Goal: Task Accomplishment & Management: Use online tool/utility

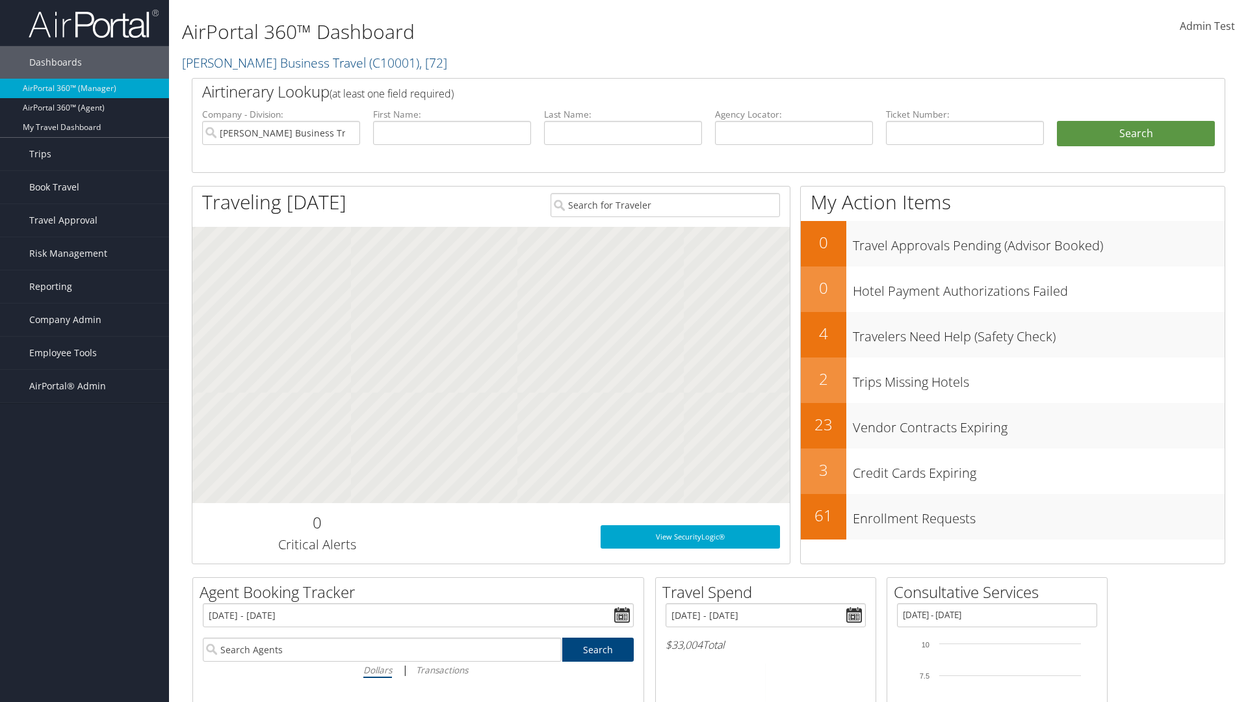
click at [1207, 26] on span "Admin Test" at bounding box center [1207, 26] width 55 height 14
click at [1148, 117] on link "Log Consulting Time" at bounding box center [1148, 117] width 145 height 22
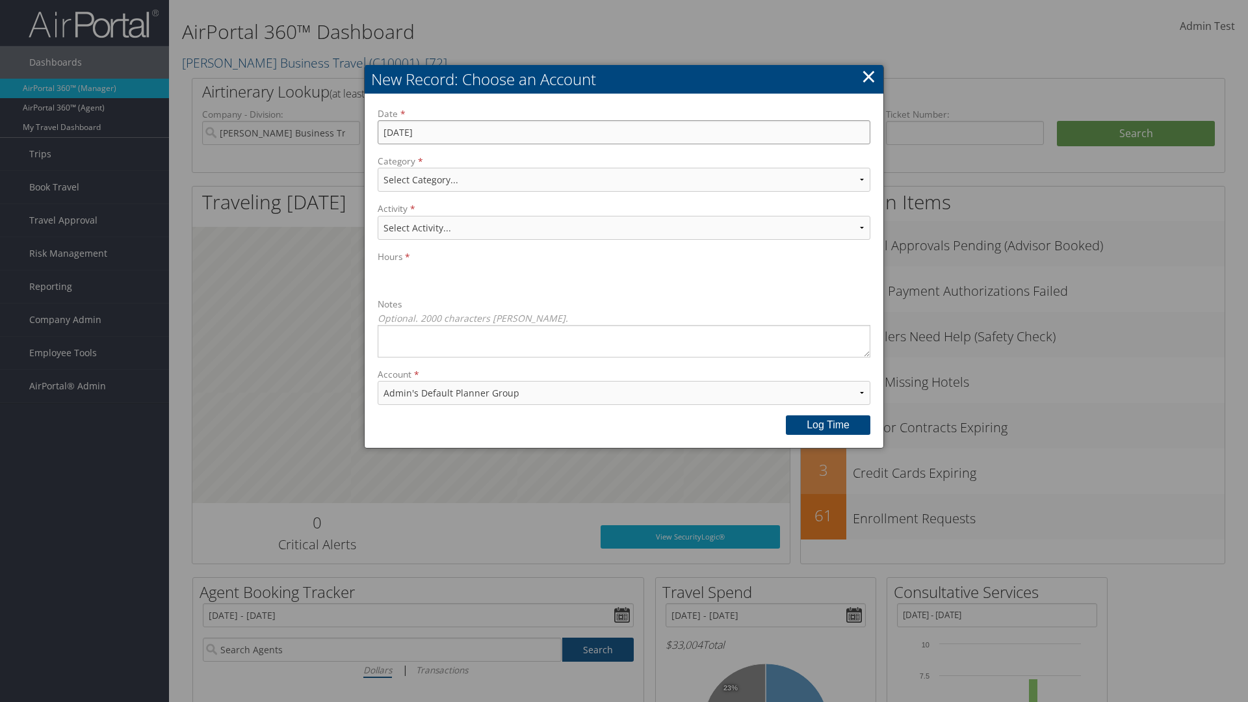
type input "[DATE]"
click at [624, 179] on select "Select Category... Account Support Consultative Services" at bounding box center [624, 180] width 493 height 24
select select "2"
click at [624, 227] on select "Select Activity..." at bounding box center [624, 228] width 493 height 24
select select "240-1"
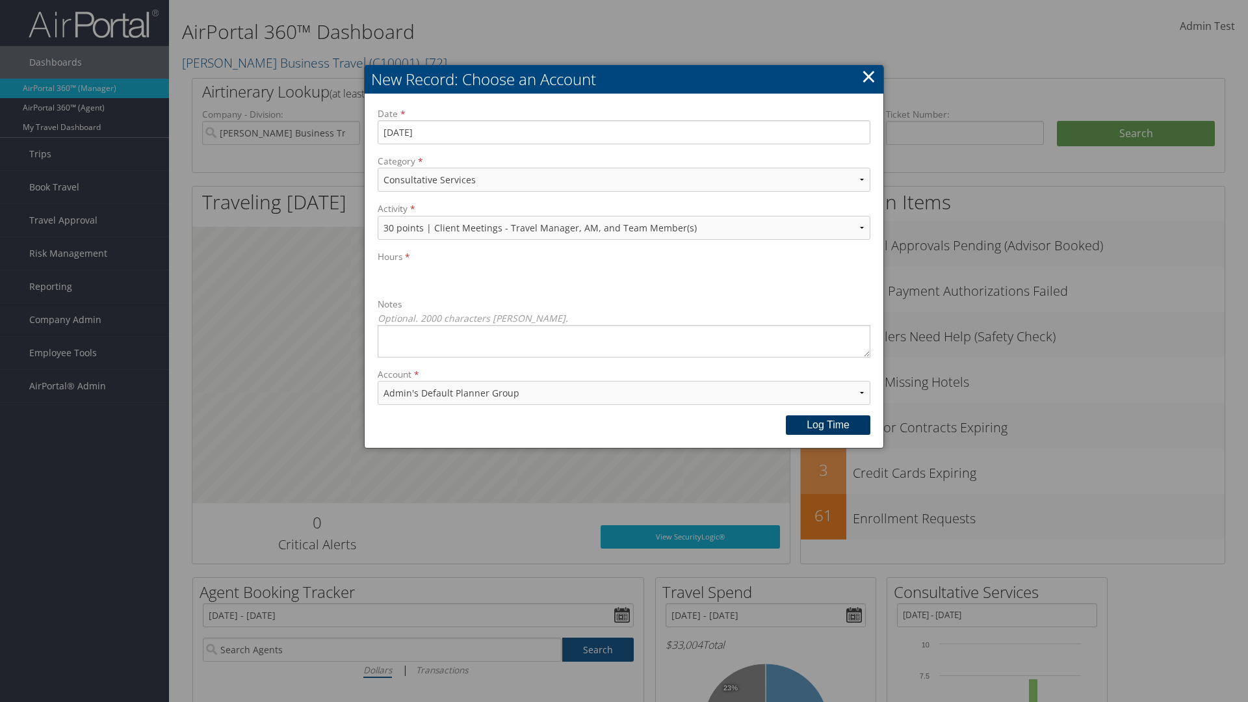
click at [828, 424] on button "Log time" at bounding box center [828, 424] width 84 height 19
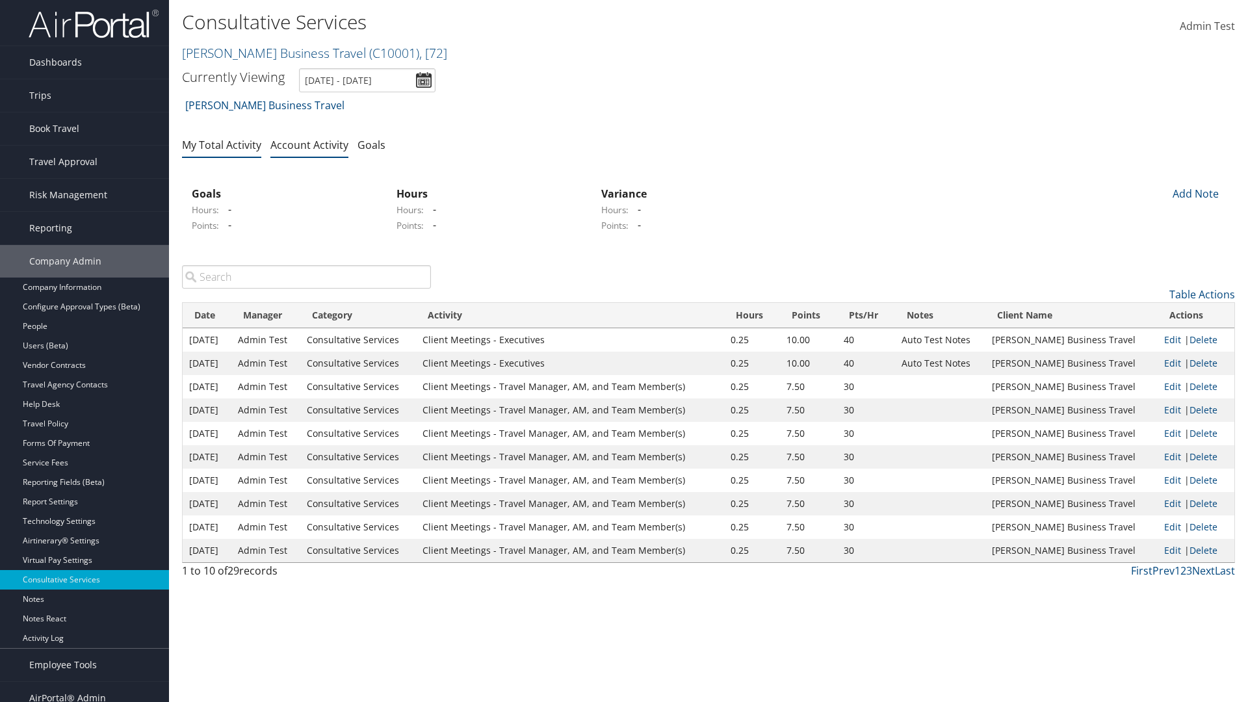
click at [222, 144] on link "My Total Activity" at bounding box center [221, 145] width 79 height 14
